Goal: Check status: Check status

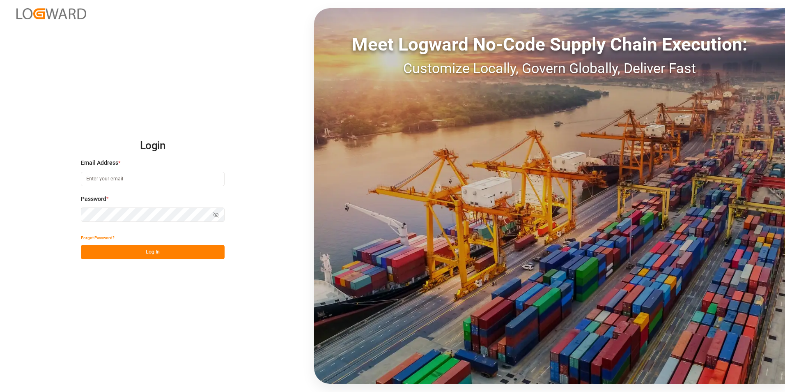
type input "nitin.bhugun@jamindustries.com"
click at [156, 247] on button "Log In" at bounding box center [153, 252] width 144 height 14
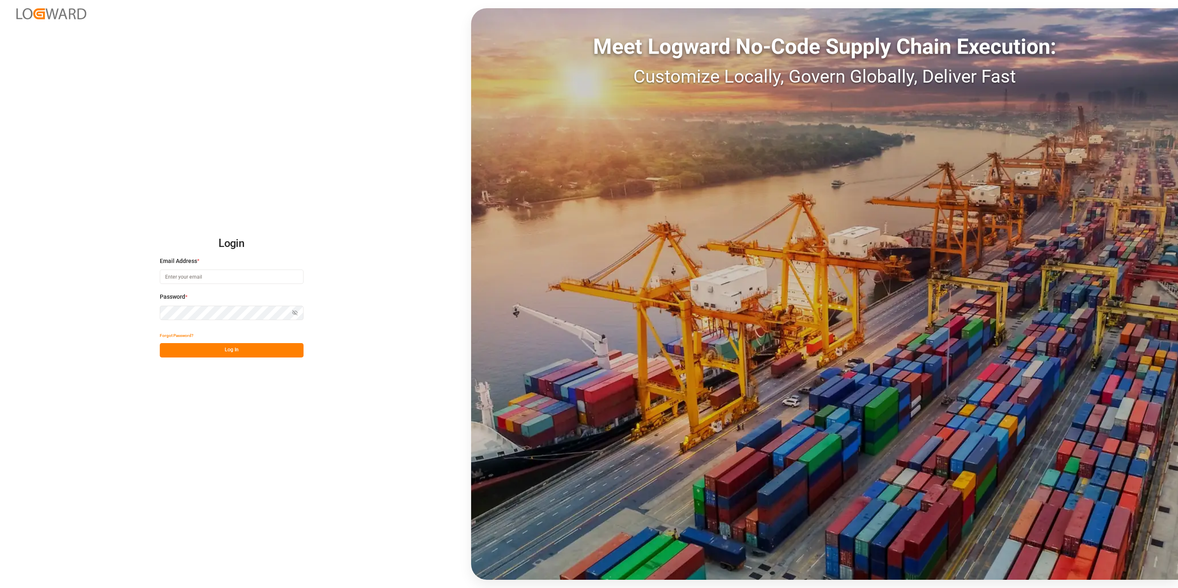
type input "nitin.bhugun@jamindustries.com"
click at [255, 343] on button "Log In" at bounding box center [232, 350] width 144 height 14
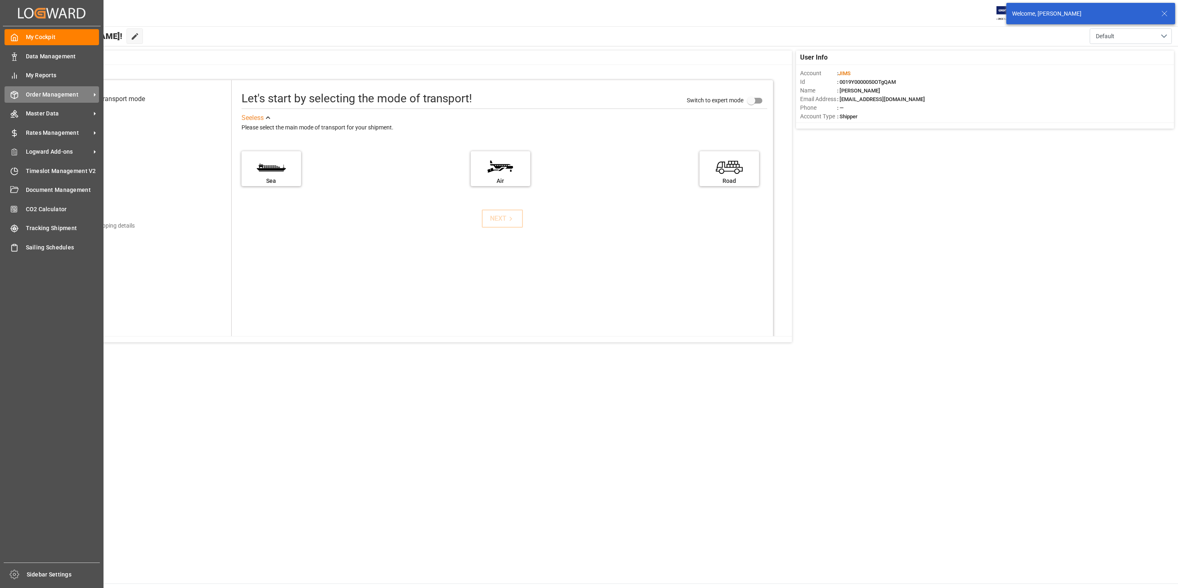
click at [20, 97] on div "Order Management Order Management" at bounding box center [52, 94] width 94 height 16
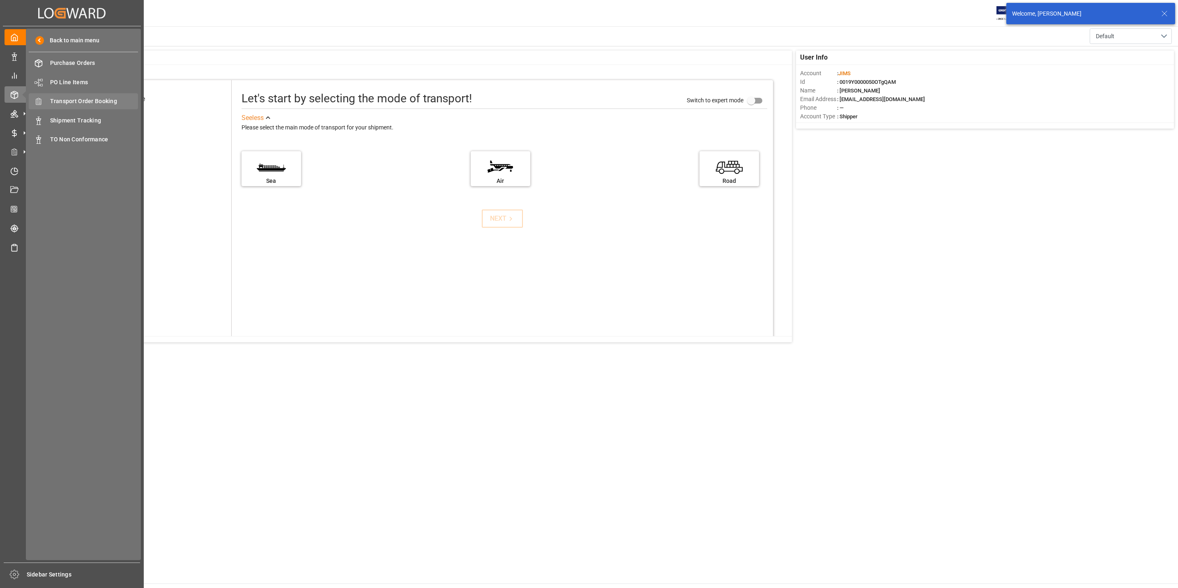
click at [85, 103] on span "Transport Order Booking" at bounding box center [94, 101] width 88 height 9
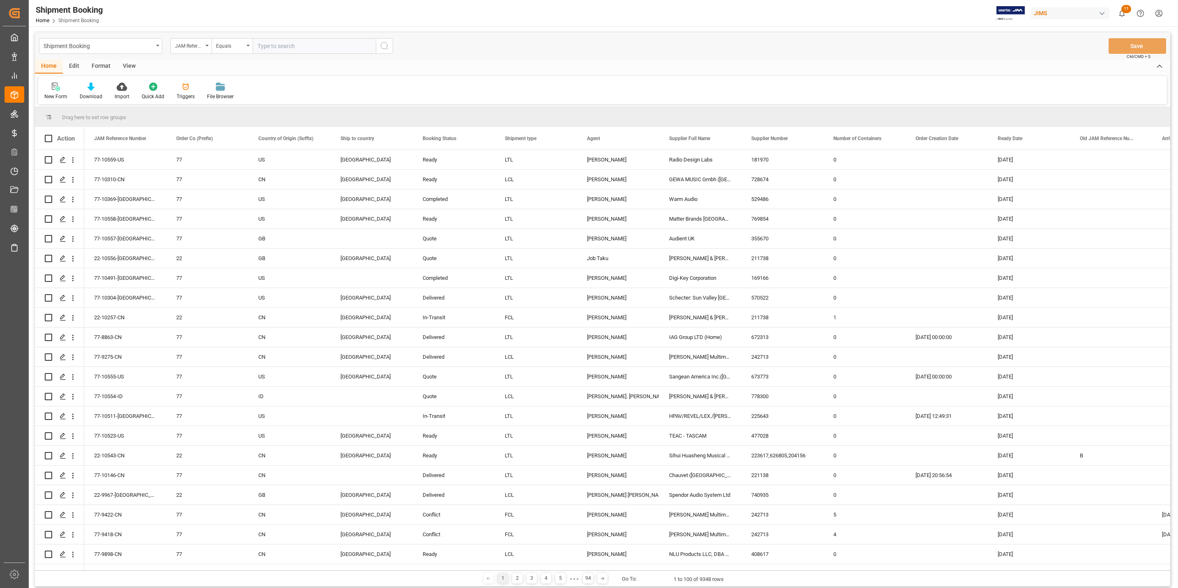
click at [327, 46] on input "text" at bounding box center [314, 46] width 123 height 16
type input "77-10432-CN"
click at [391, 44] on button "search button" at bounding box center [384, 46] width 17 height 16
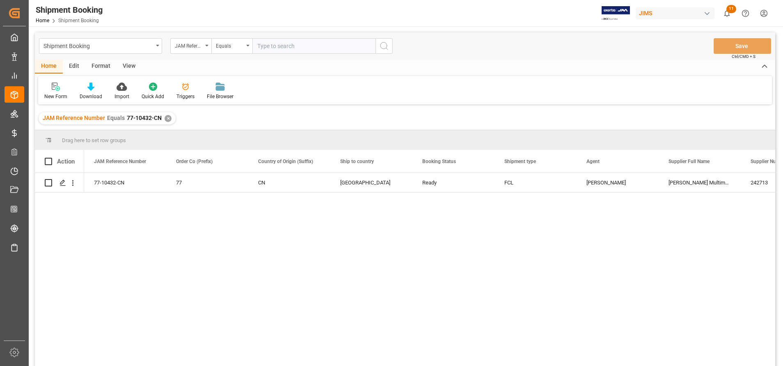
click at [295, 48] on input "text" at bounding box center [314, 46] width 123 height 16
click at [185, 48] on div "JAM Reference Number" at bounding box center [189, 44] width 28 height 9
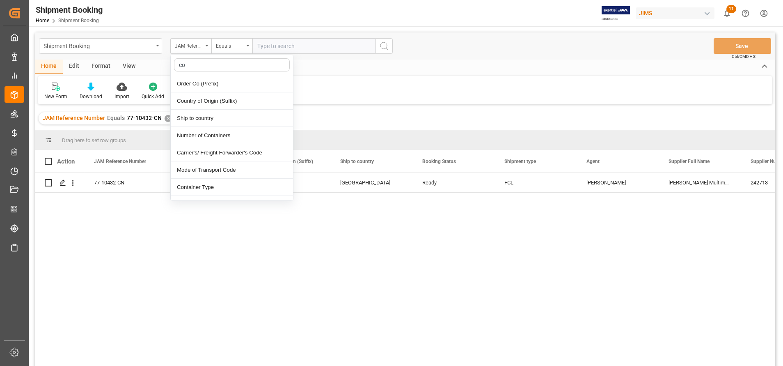
type input "con"
click at [221, 82] on div "Number of Containers" at bounding box center [232, 83] width 122 height 17
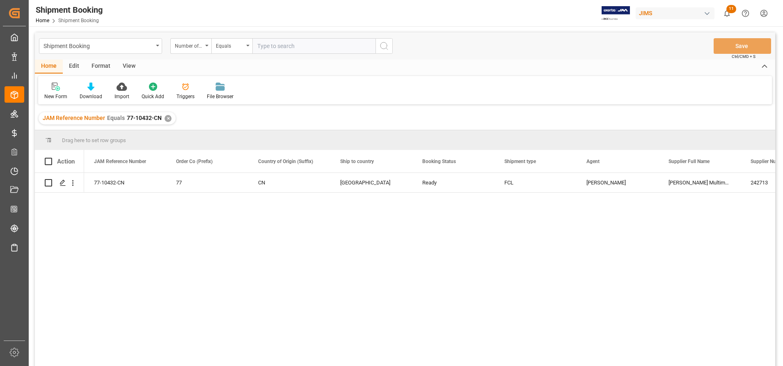
click at [379, 41] on button "search button" at bounding box center [384, 46] width 17 height 16
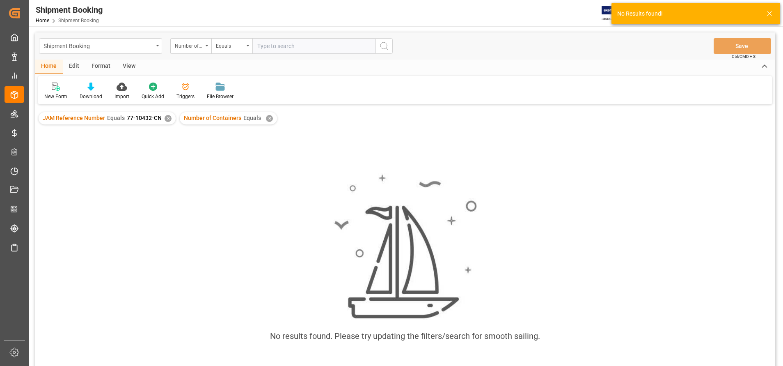
click at [165, 118] on div "✕" at bounding box center [168, 118] width 7 height 7
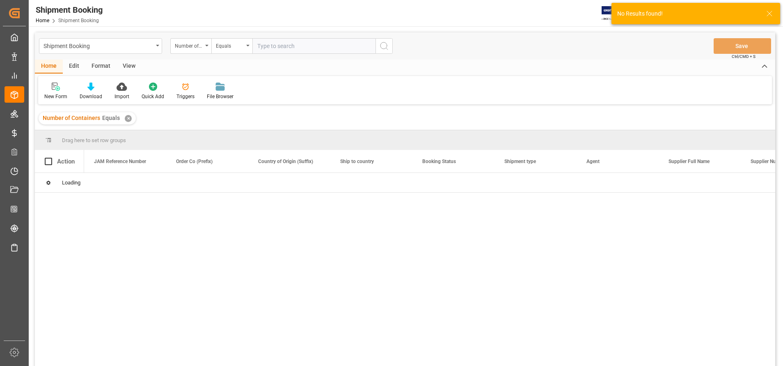
click at [320, 48] on input "number" at bounding box center [314, 46] width 123 height 16
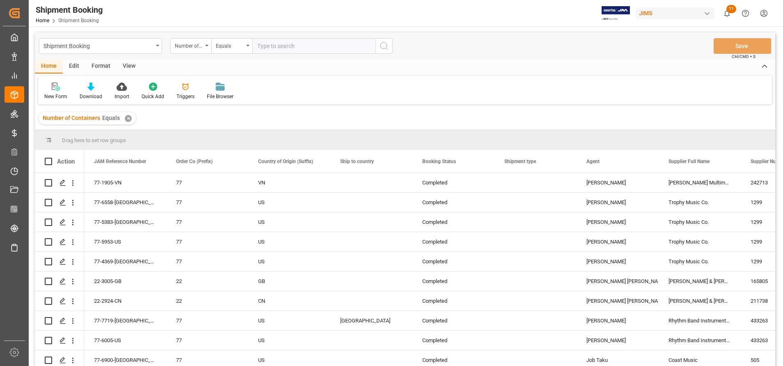
click at [310, 48] on input "number" at bounding box center [314, 46] width 123 height 16
click at [334, 50] on input "number" at bounding box center [314, 46] width 123 height 16
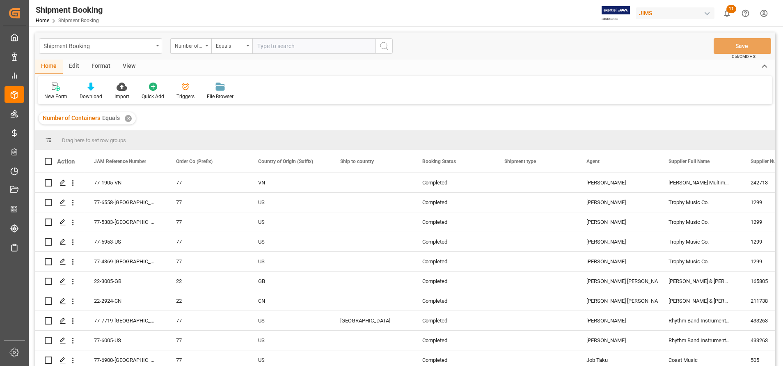
click at [334, 50] on input "number" at bounding box center [314, 46] width 123 height 16
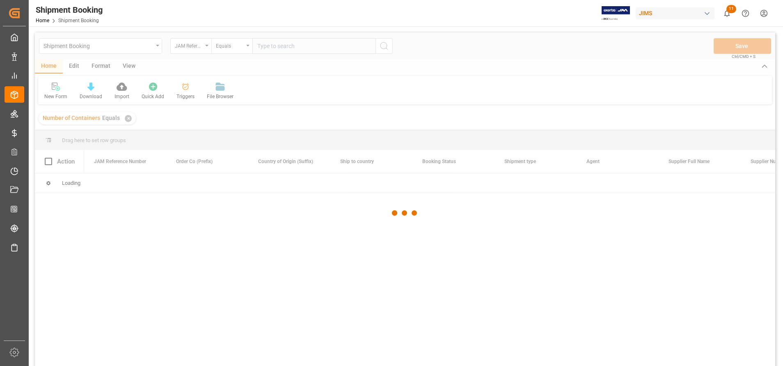
click at [191, 53] on div at bounding box center [405, 212] width 741 height 361
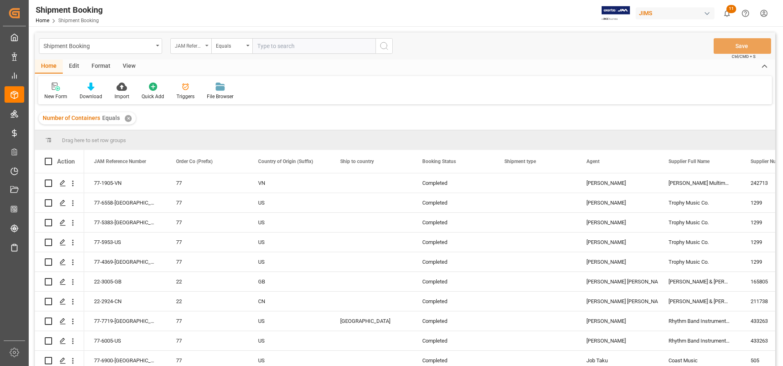
click at [191, 52] on div "JAM Reference Number" at bounding box center [190, 46] width 41 height 16
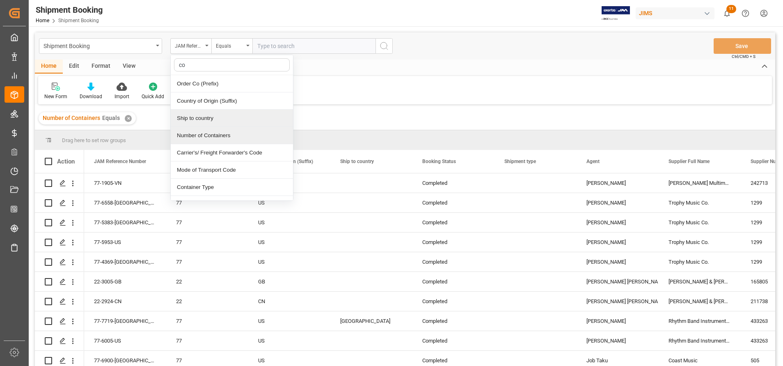
type input "con"
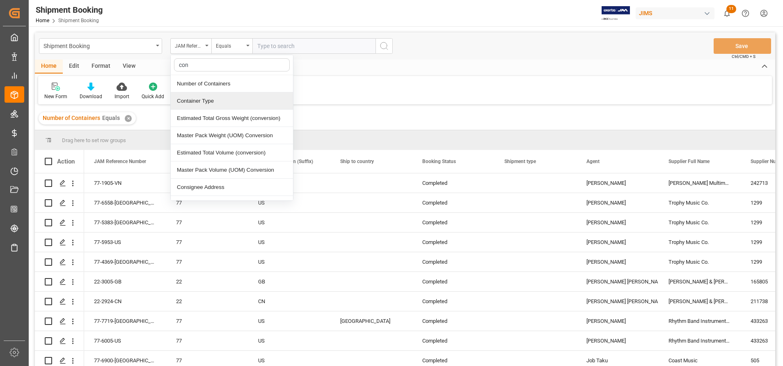
drag, startPoint x: 218, startPoint y: 82, endPoint x: 217, endPoint y: 98, distance: 16.0
click at [217, 98] on div "con Number of Containers Container Type Estimated Total Gross Weight (conversio…" at bounding box center [231, 128] width 123 height 146
click at [217, 99] on div "Container Type" at bounding box center [232, 100] width 122 height 17
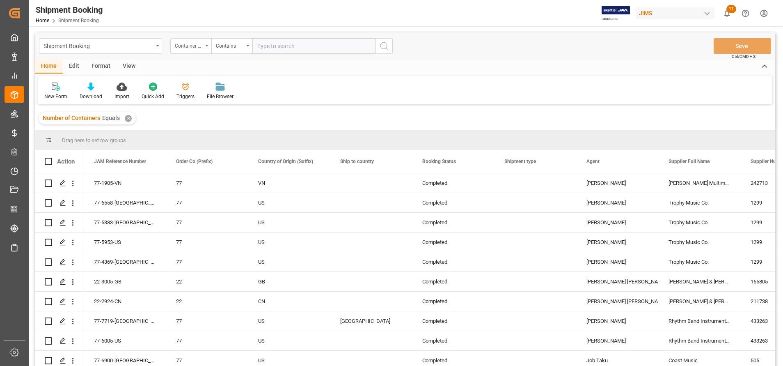
click at [202, 46] on div "Container Type" at bounding box center [189, 44] width 28 height 9
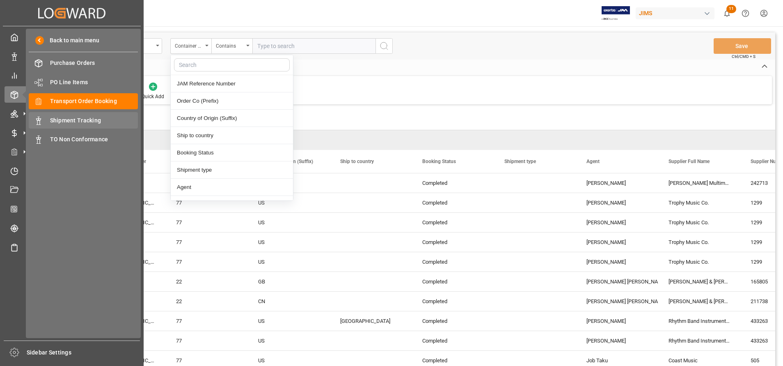
click at [68, 121] on span "Shipment Tracking" at bounding box center [94, 120] width 88 height 9
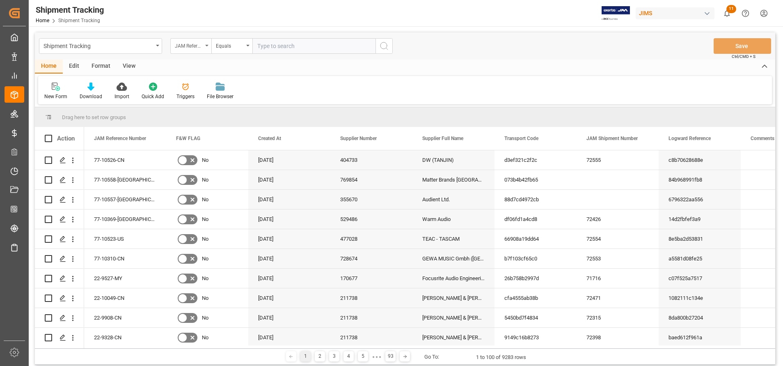
click at [193, 48] on div "JAM Reference Number" at bounding box center [189, 44] width 28 height 9
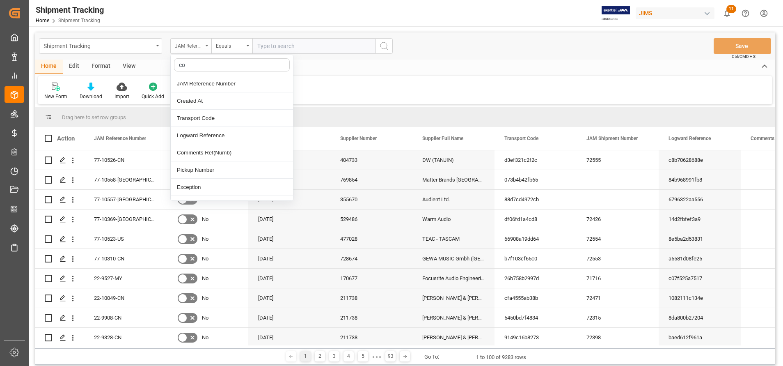
type input "con"
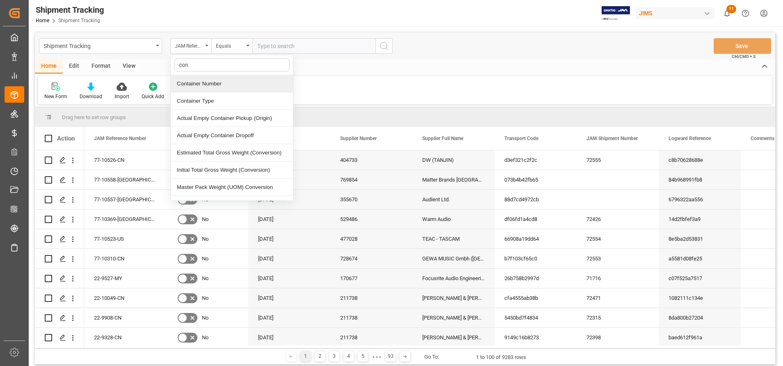
click at [237, 80] on div "Container Number" at bounding box center [232, 83] width 122 height 17
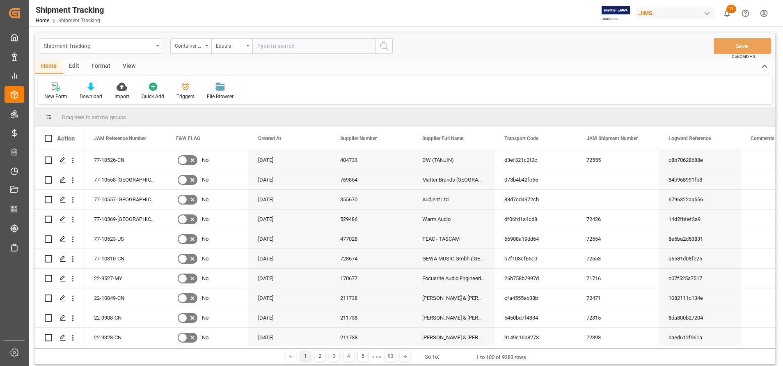
click at [299, 47] on input "text" at bounding box center [314, 46] width 123 height 16
paste input "EGSU6370689"
type input "EGSU6370689"
click at [384, 46] on icon "search button" at bounding box center [384, 46] width 10 height 10
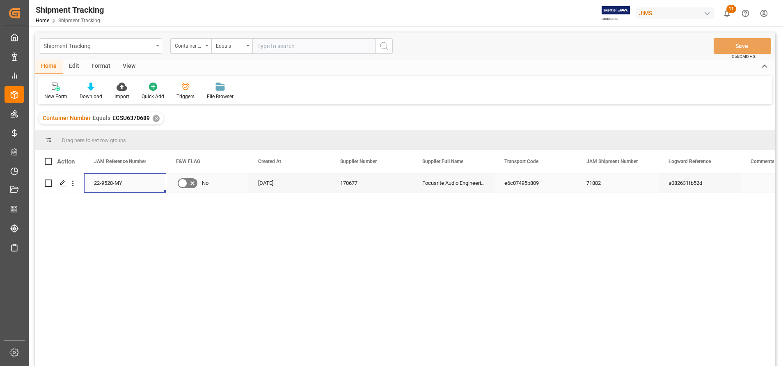
click at [98, 188] on div "22-9528-MY" at bounding box center [125, 182] width 82 height 19
drag, startPoint x: 447, startPoint y: 324, endPoint x: 452, endPoint y: 313, distance: 12.3
click at [449, 324] on div "22-9528-MY No [DATE] 170677 Focusrite Audio Engineering (W/T*)- e6c07495b809 71…" at bounding box center [429, 272] width 691 height 198
drag, startPoint x: 392, startPoint y: 255, endPoint x: 319, endPoint y: 246, distance: 73.3
click at [392, 255] on div "22-9528-MY No [DATE] 170677 Focusrite Audio Engineering (W/T*)- e6c07495b809 71…" at bounding box center [429, 272] width 691 height 198
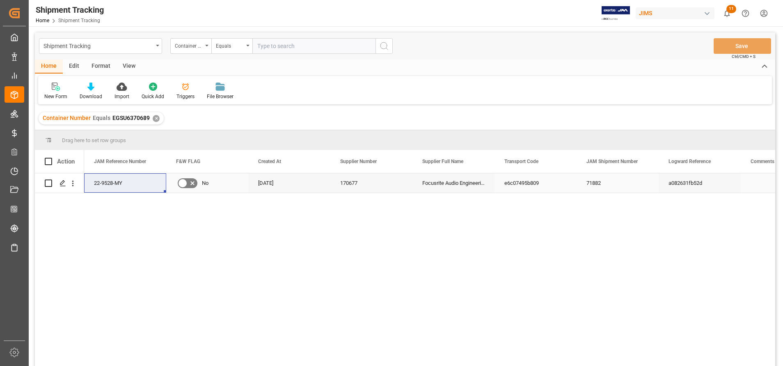
click at [135, 181] on div "22-9528-MY" at bounding box center [125, 182] width 82 height 19
drag, startPoint x: 363, startPoint y: 196, endPoint x: 367, endPoint y: 195, distance: 4.2
click at [363, 196] on div "22-9528-MY No [DATE] 170677 Focusrite Audio Engineering (W/T*)- e6c07495b809 71…" at bounding box center [429, 272] width 691 height 198
click at [448, 186] on div "Focusrite Audio Engineering (W/T*)-" at bounding box center [454, 182] width 82 height 19
click at [338, 46] on input "text" at bounding box center [314, 46] width 123 height 16
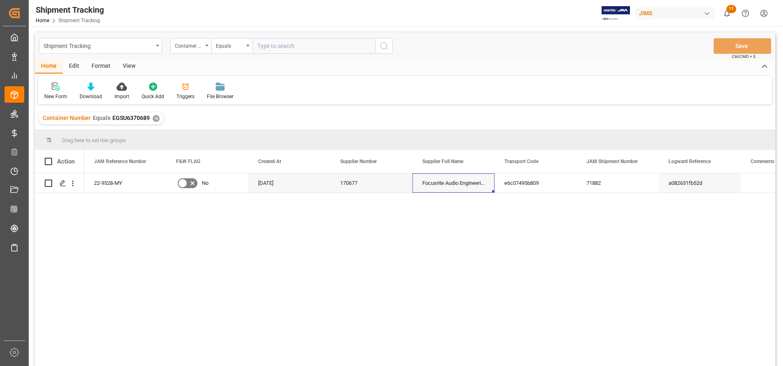
paste input "FCIU9460080"
type input "FCIU9460080"
click at [388, 48] on icon "search button" at bounding box center [384, 46] width 10 height 10
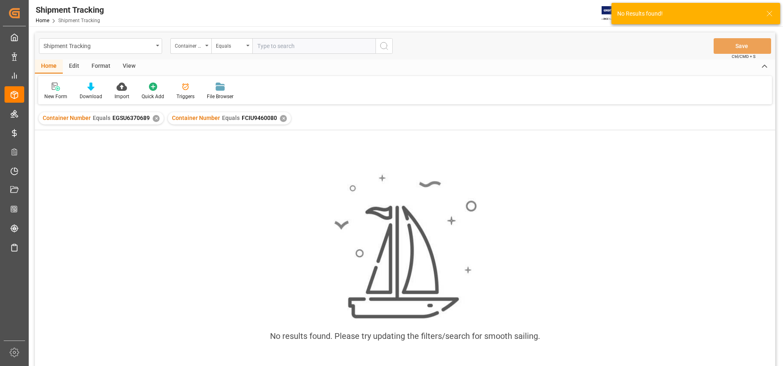
click at [153, 121] on div "✕" at bounding box center [156, 118] width 7 height 7
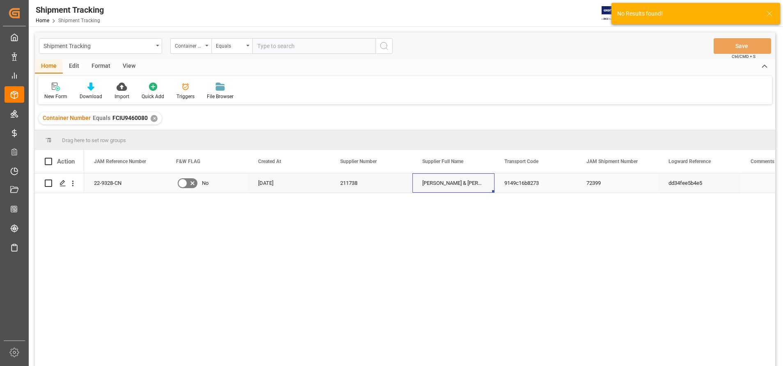
click at [115, 177] on div "22-9328-CN" at bounding box center [125, 182] width 82 height 19
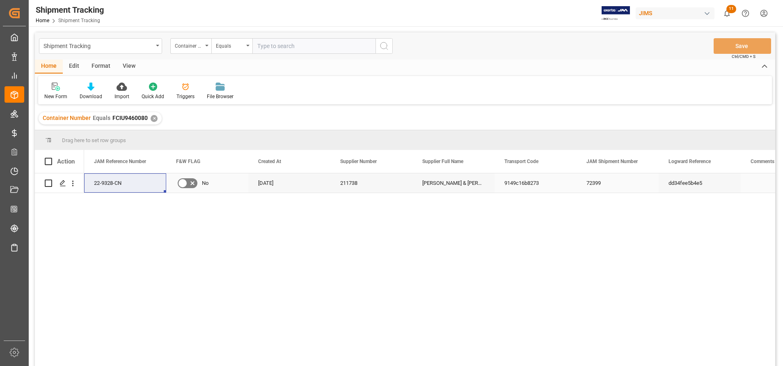
click at [361, 186] on div "211738" at bounding box center [372, 182] width 82 height 19
click at [599, 186] on div "72399" at bounding box center [618, 182] width 82 height 19
click at [340, 49] on input "text" at bounding box center [314, 46] width 123 height 16
paste input "TCNU3857332"
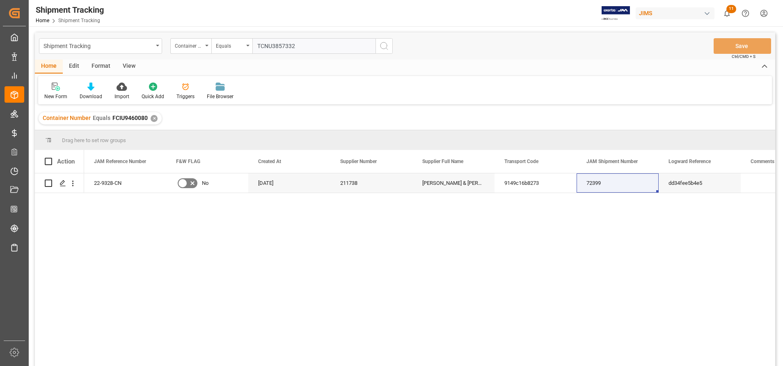
type input "TCNU3857332"
click at [382, 49] on icon "search button" at bounding box center [384, 46] width 10 height 10
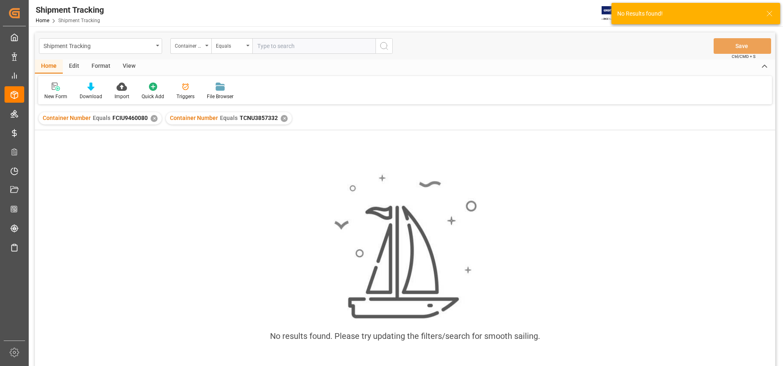
click at [154, 120] on div "✕" at bounding box center [154, 118] width 7 height 7
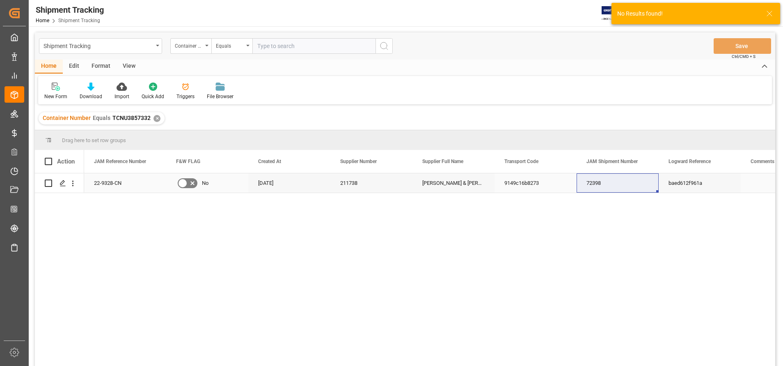
click at [600, 183] on div "72398" at bounding box center [618, 182] width 82 height 19
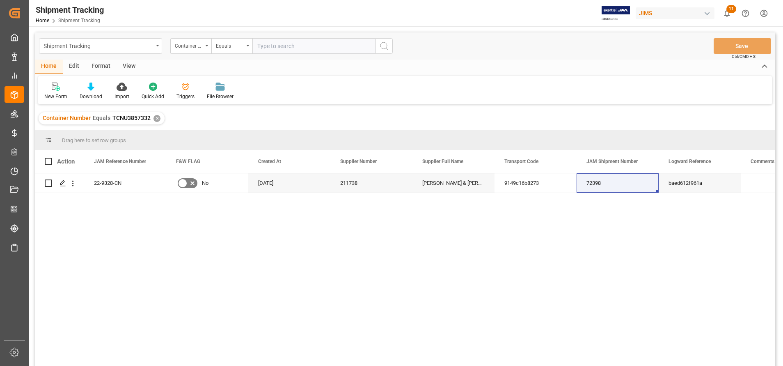
click at [323, 44] on input "text" at bounding box center [314, 46] width 123 height 16
paste input "EGSU6370689"
type input "EGSU6370689"
click at [390, 47] on button "search button" at bounding box center [384, 46] width 17 height 16
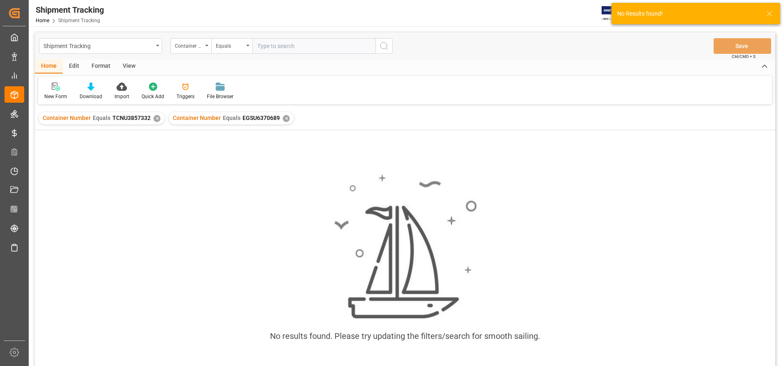
click at [154, 118] on div "✕" at bounding box center [157, 118] width 7 height 7
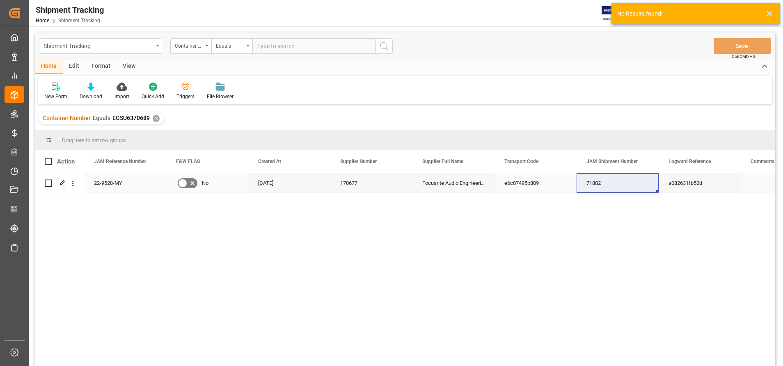
click at [588, 190] on div "71882" at bounding box center [618, 182] width 82 height 19
click at [596, 183] on div "71882" at bounding box center [618, 182] width 82 height 19
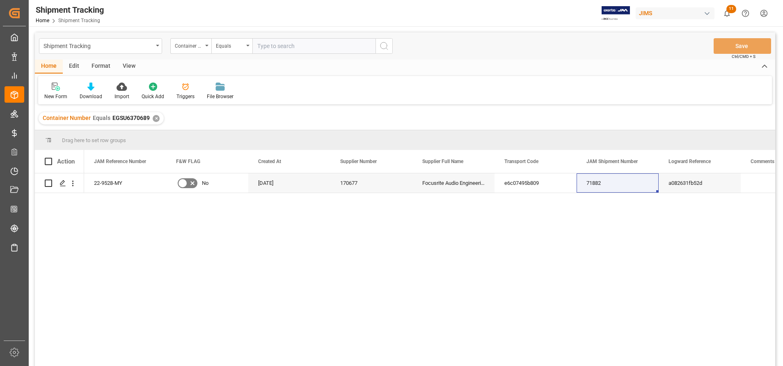
click at [311, 45] on input "text" at bounding box center [314, 46] width 123 height 16
paste input "CAAU2371329"
type input "CAAU2371329"
click at [388, 46] on icon "search button" at bounding box center [384, 46] width 10 height 10
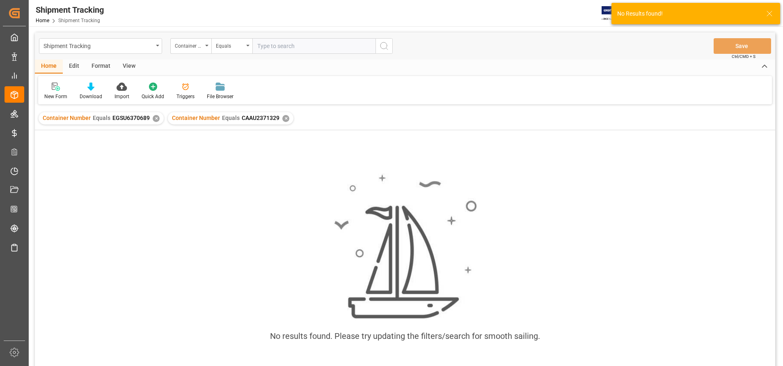
click at [155, 120] on div "✕" at bounding box center [156, 118] width 7 height 7
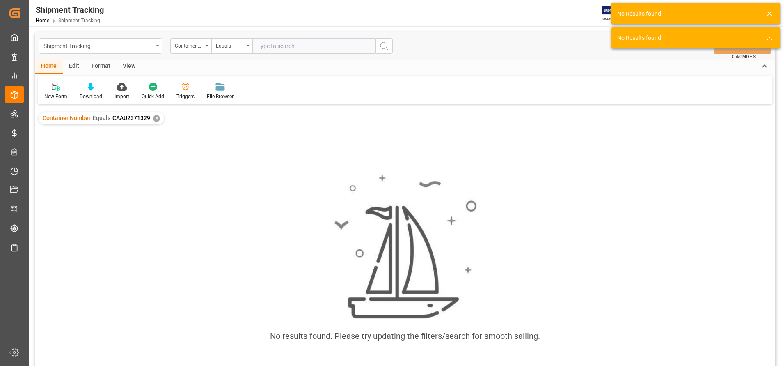
click at [307, 47] on input "text" at bounding box center [314, 46] width 123 height 16
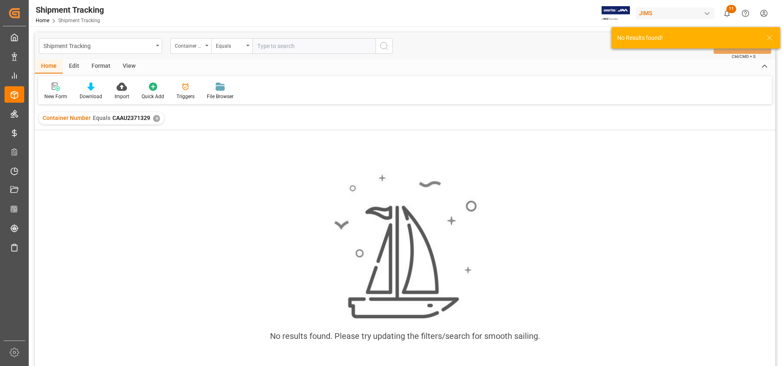
paste input "TCKU3463545"
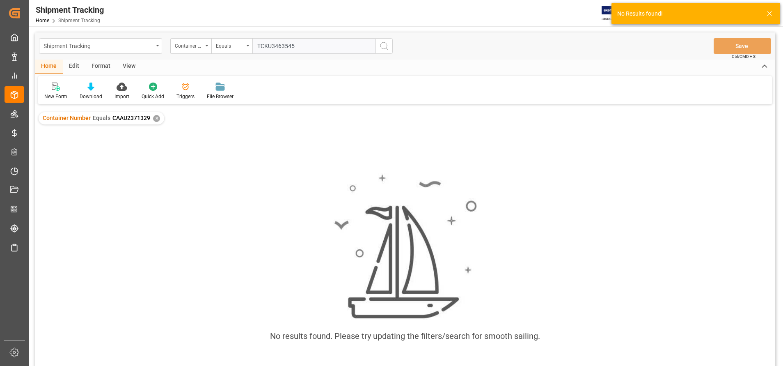
type input "TCKU3463545"
click at [380, 48] on icon "search button" at bounding box center [384, 46] width 10 height 10
click at [154, 119] on div "✕" at bounding box center [156, 118] width 7 height 7
